Goal: Use online tool/utility: Utilize a website feature to perform a specific function

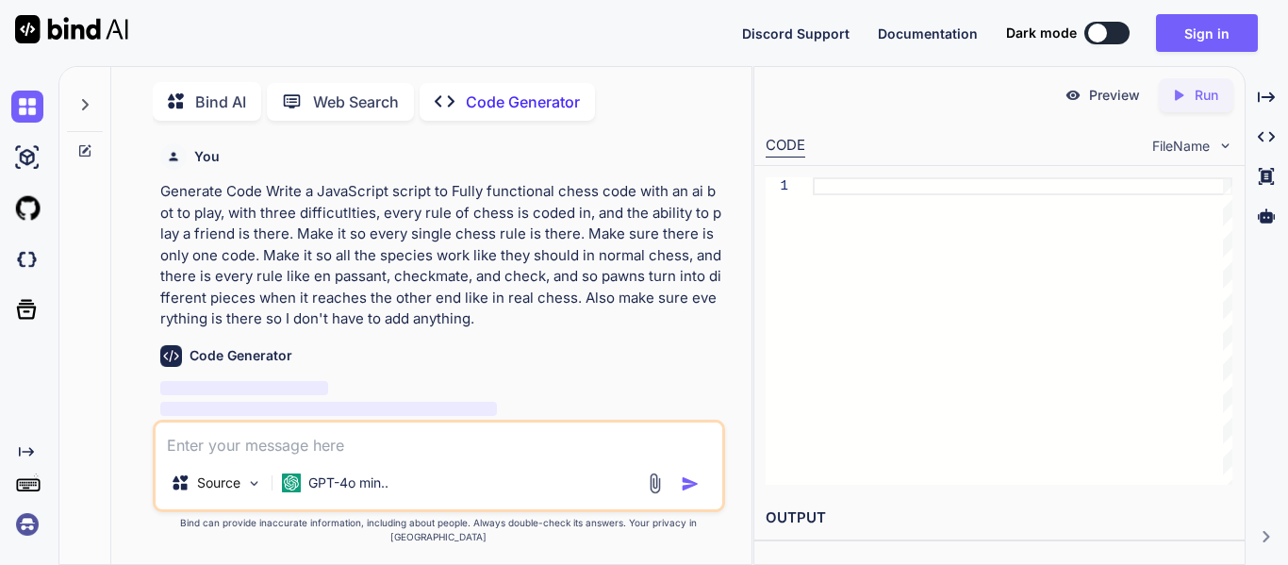
type textarea "x"
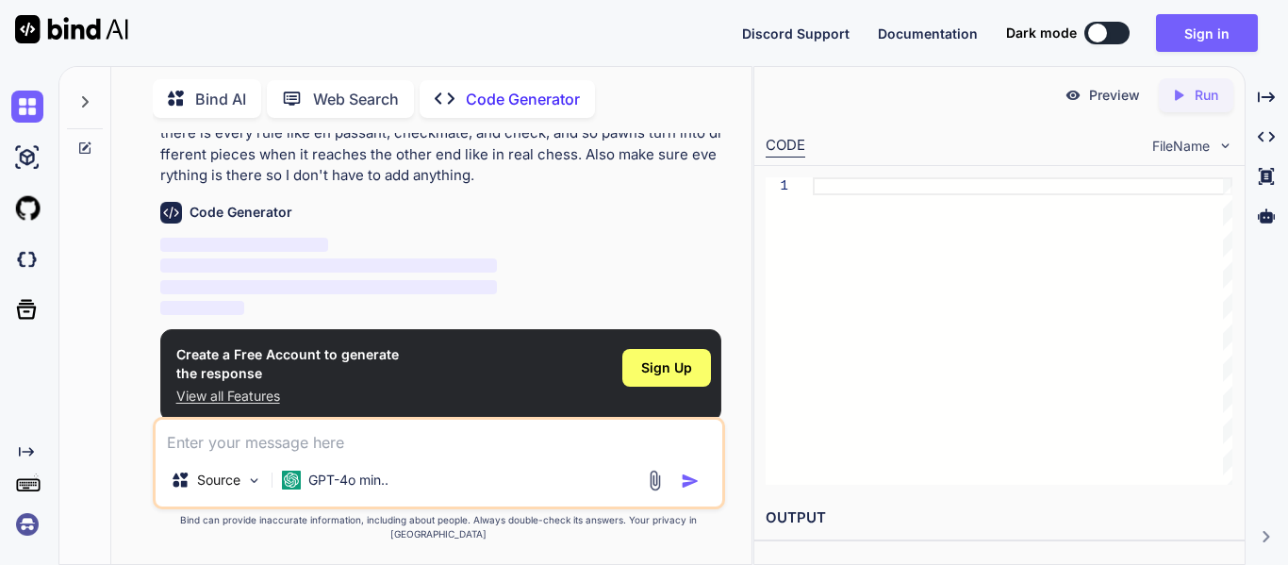
click at [906, 207] on div at bounding box center [1023, 330] width 420 height 307
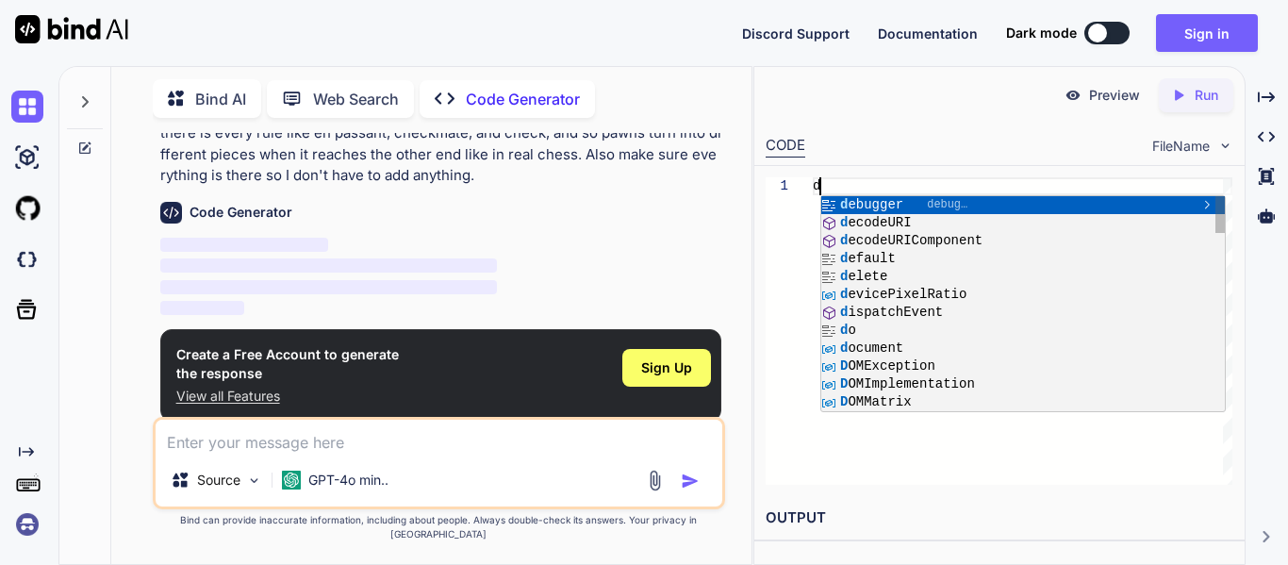
type textarea "dd"
type textarea "x"
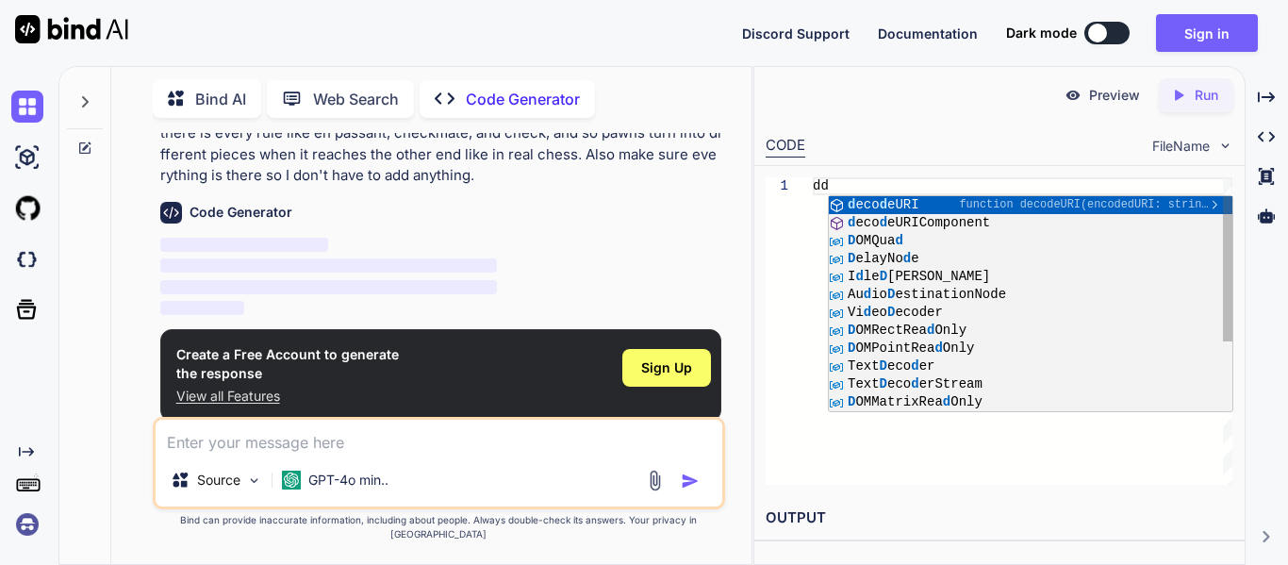
type textarea "d"
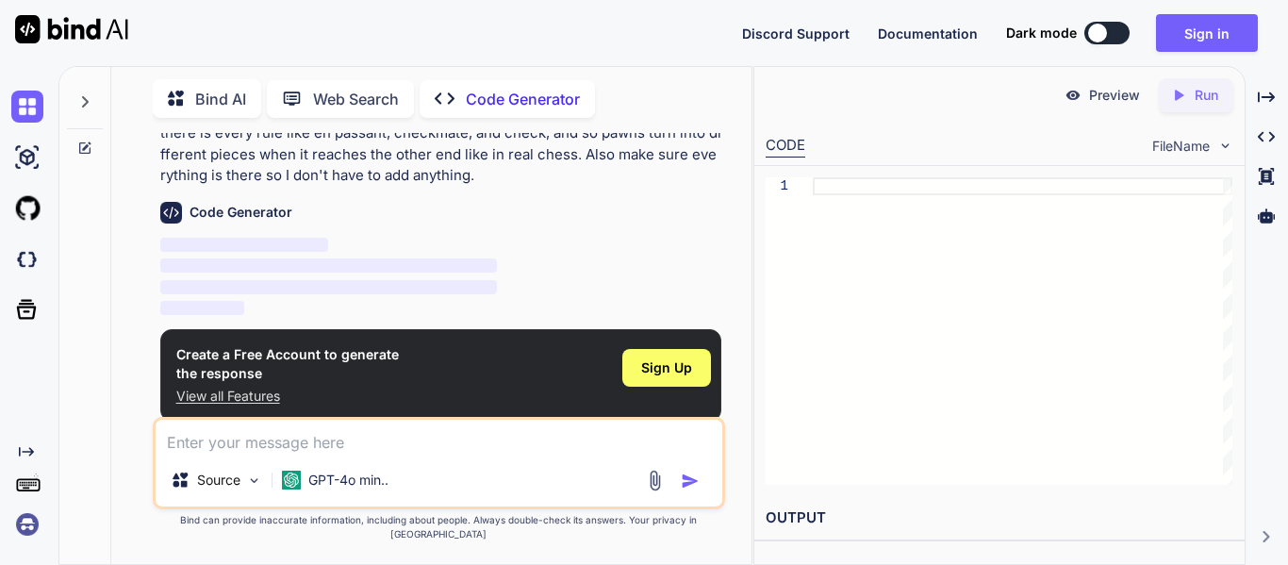
click at [626, 206] on div "Code Generator" at bounding box center [440, 213] width 561 height 22
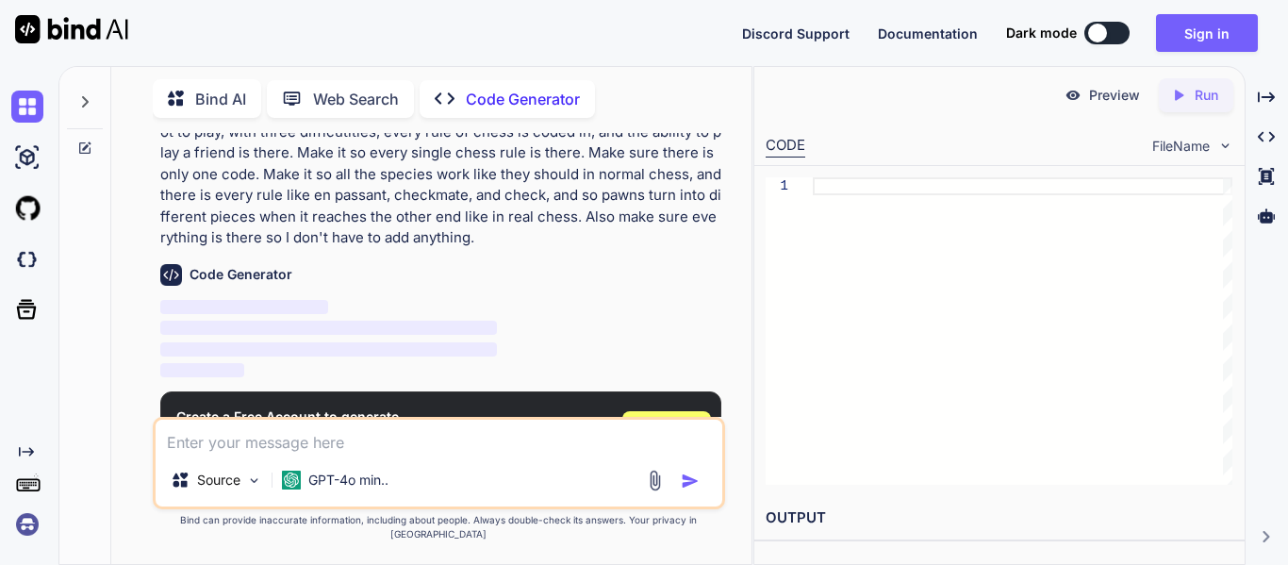
scroll to position [140, 0]
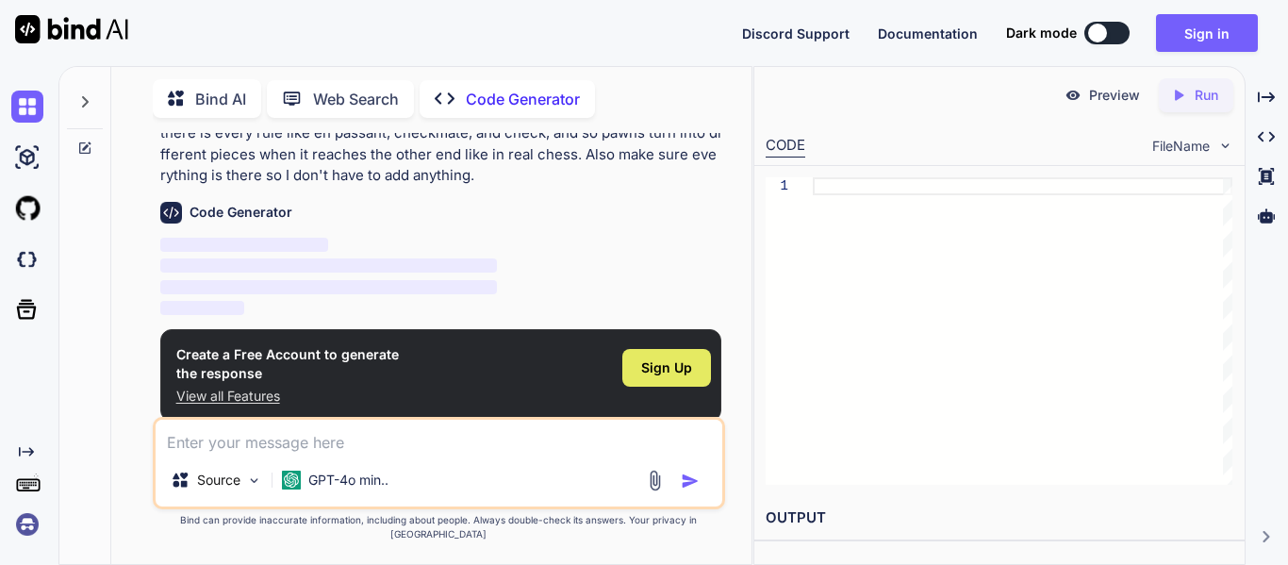
click at [675, 369] on span "Sign Up" at bounding box center [666, 367] width 51 height 19
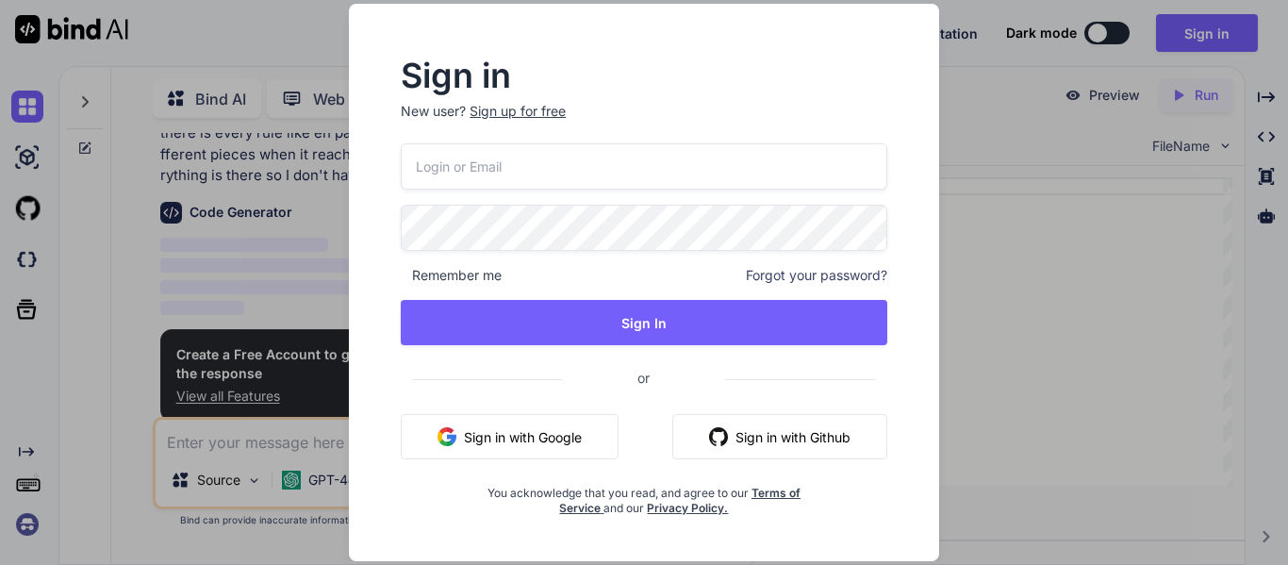
click at [500, 457] on button "Sign in with Google" at bounding box center [510, 436] width 218 height 45
click at [458, 183] on input "email" at bounding box center [644, 166] width 487 height 46
type input "3"
click at [494, 107] on div "Sign up for free" at bounding box center [518, 111] width 96 height 19
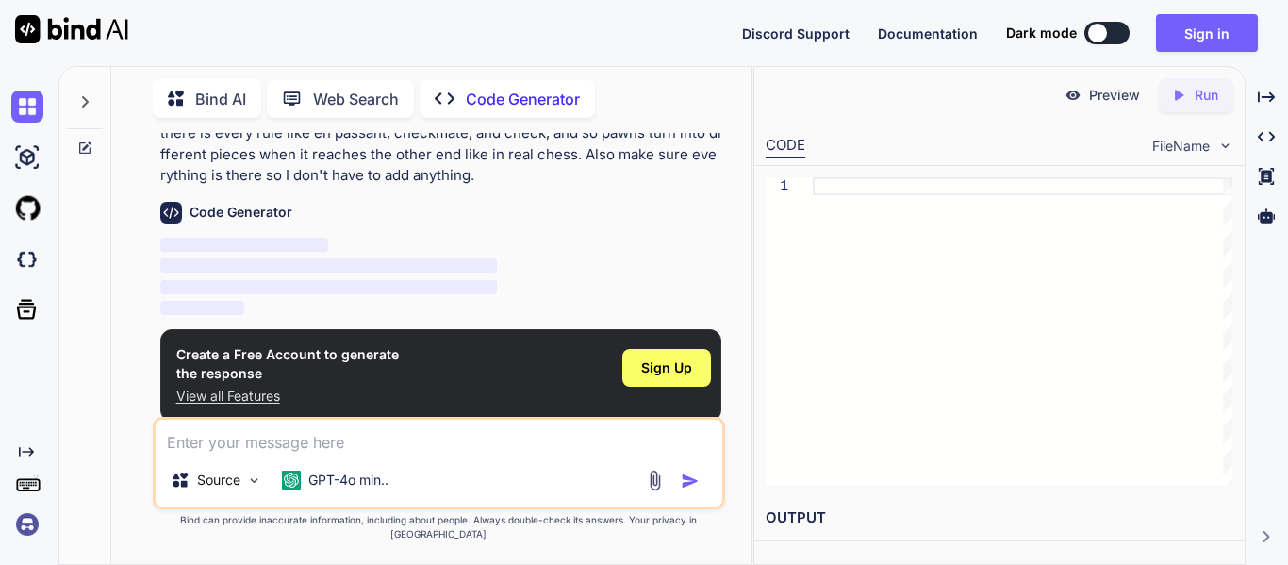
click at [333, 445] on textarea at bounding box center [439, 437] width 567 height 34
click at [331, 485] on p "GPT-4o min.." at bounding box center [348, 479] width 80 height 19
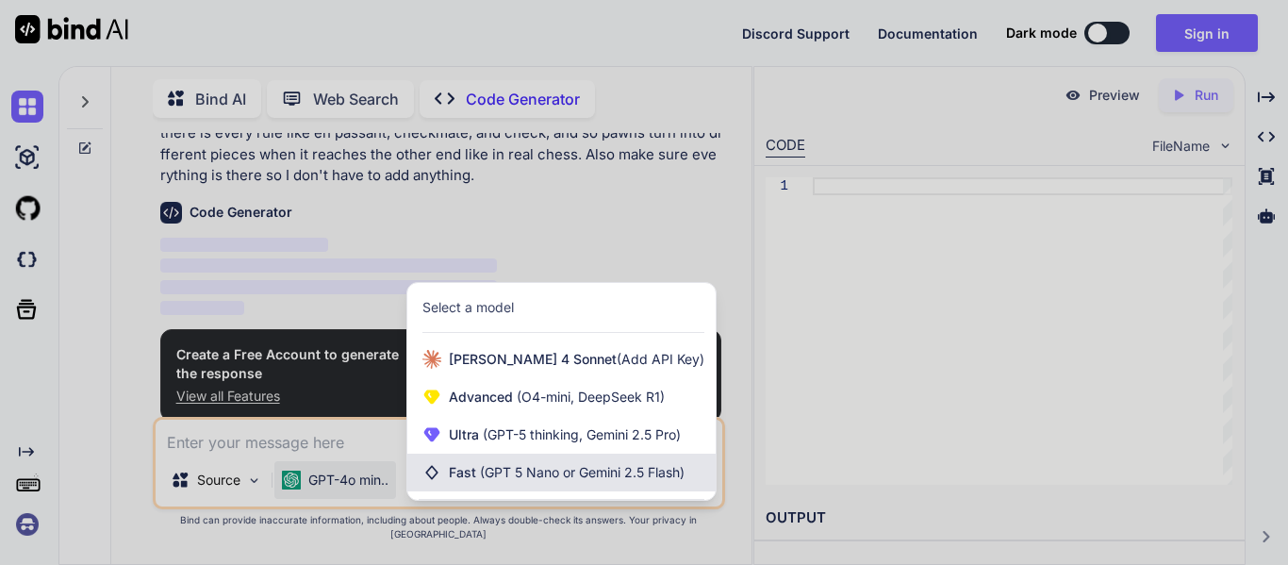
click at [522, 491] on div "Fast (GPT 5 Nano or Gemini 2.5 Flash)" at bounding box center [561, 473] width 308 height 38
type textarea "x"
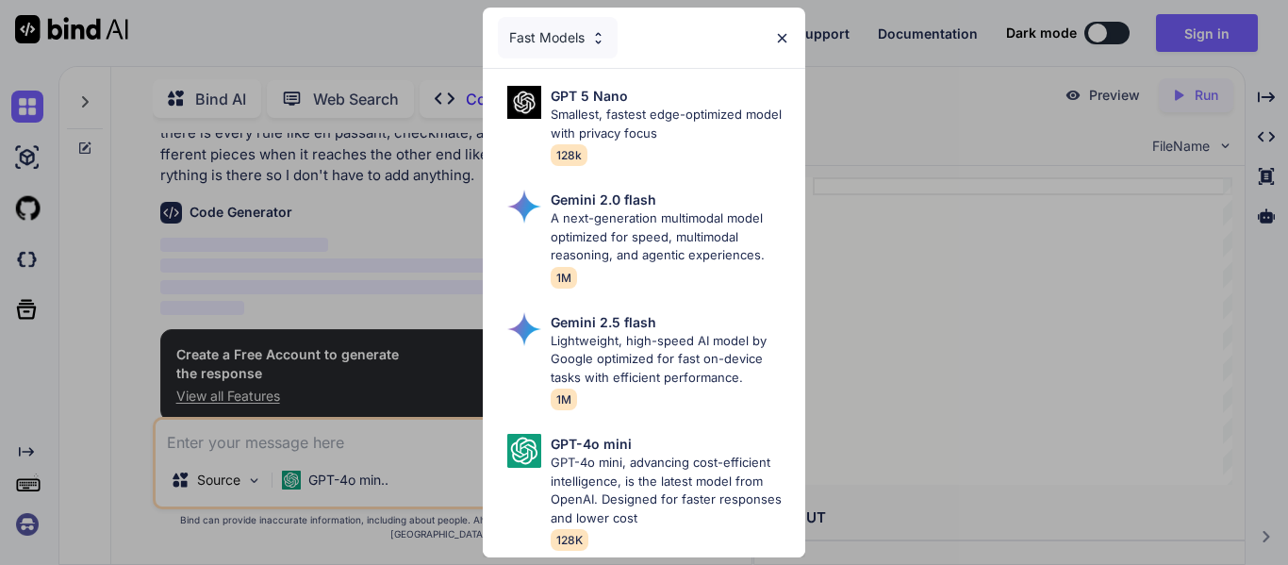
click at [784, 36] on img at bounding box center [782, 38] width 16 height 16
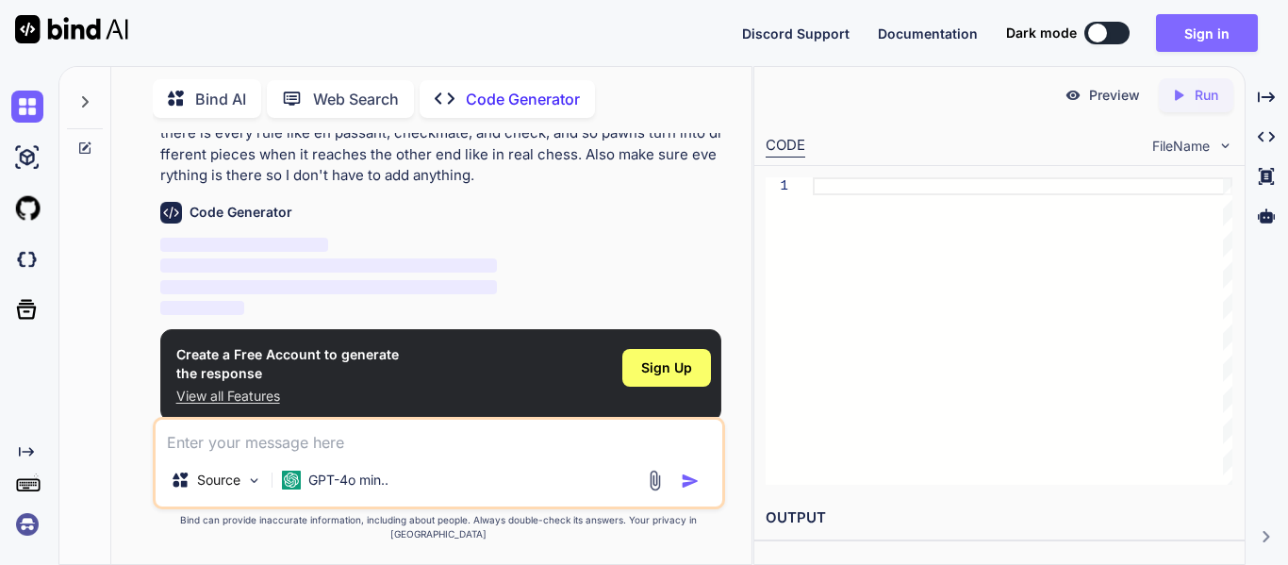
click at [1234, 18] on button "Sign in" at bounding box center [1207, 33] width 102 height 38
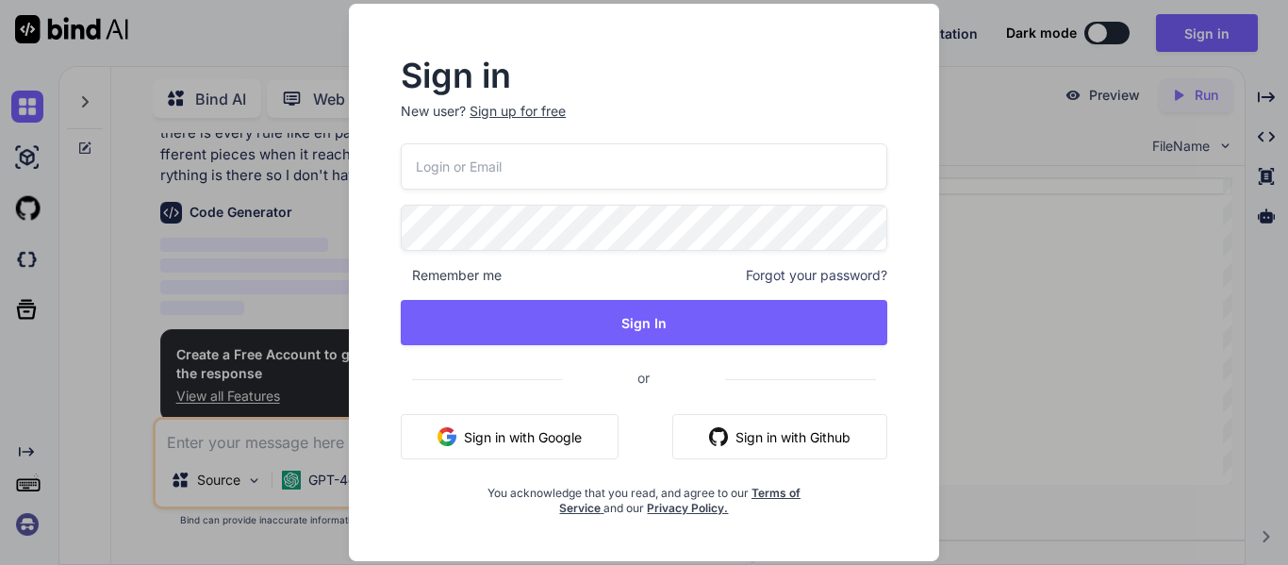
click at [552, 106] on div "Sign up for free" at bounding box center [518, 111] width 96 height 19
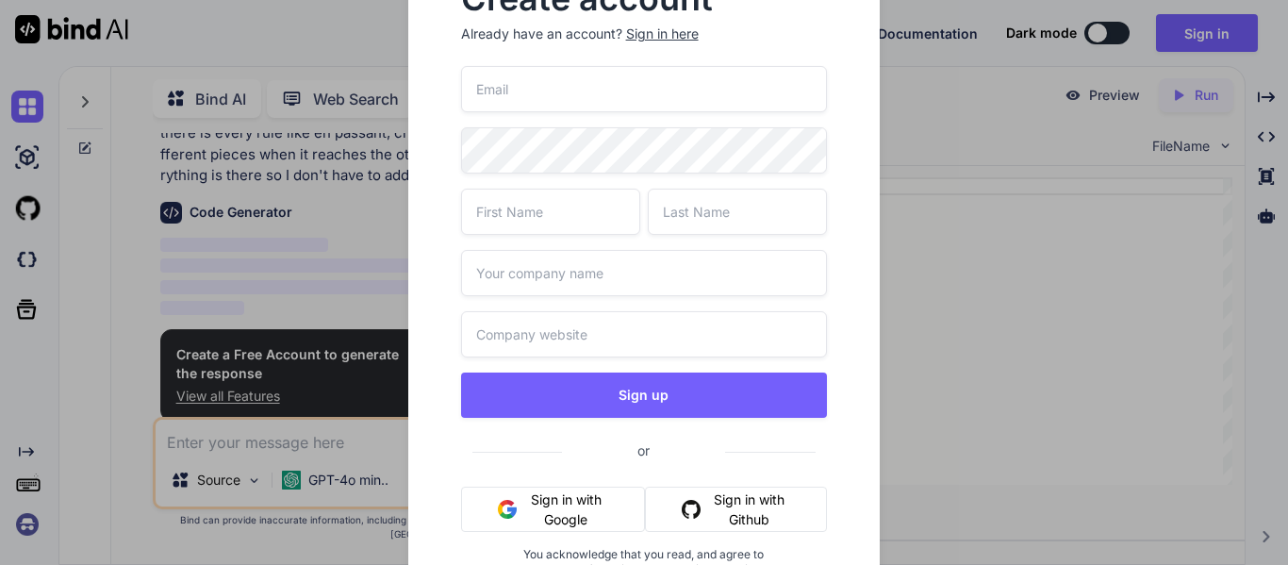
click at [553, 106] on input "email" at bounding box center [644, 89] width 367 height 46
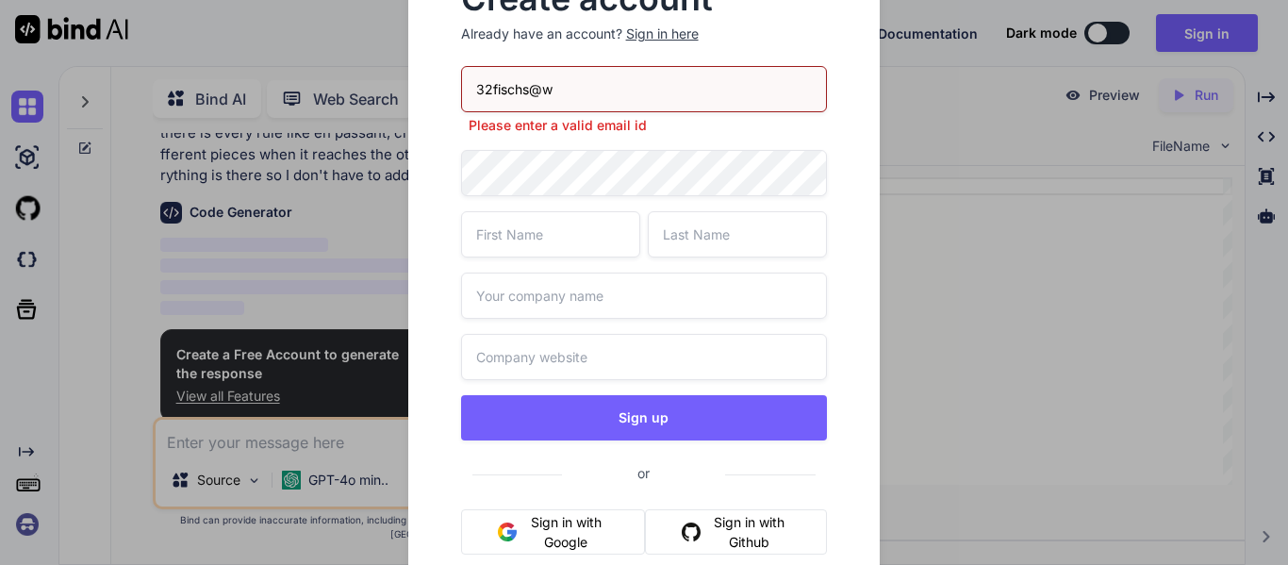
type input "32fischs@w"
